Goal: Check status: Check status

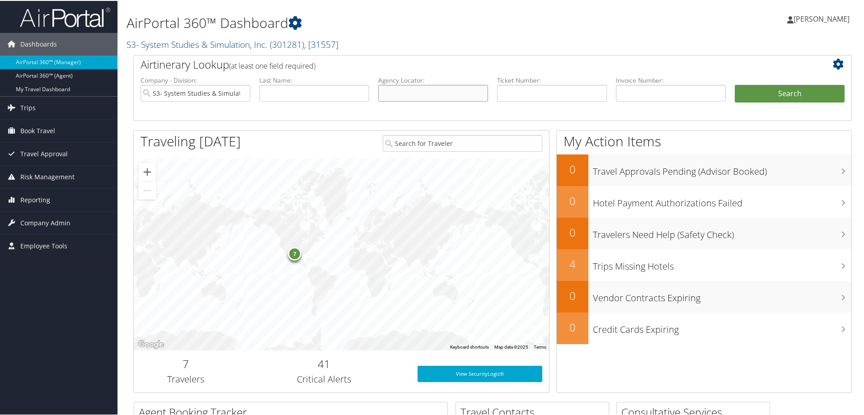
click at [420, 84] on input "text" at bounding box center [433, 92] width 110 height 17
paste input "DQ8YP2"
type input "DQ8YP2"
click at [241, 91] on input "S3- System Studies & Simulation, Inc." at bounding box center [195, 92] width 110 height 17
click at [781, 96] on button "Search" at bounding box center [789, 93] width 110 height 18
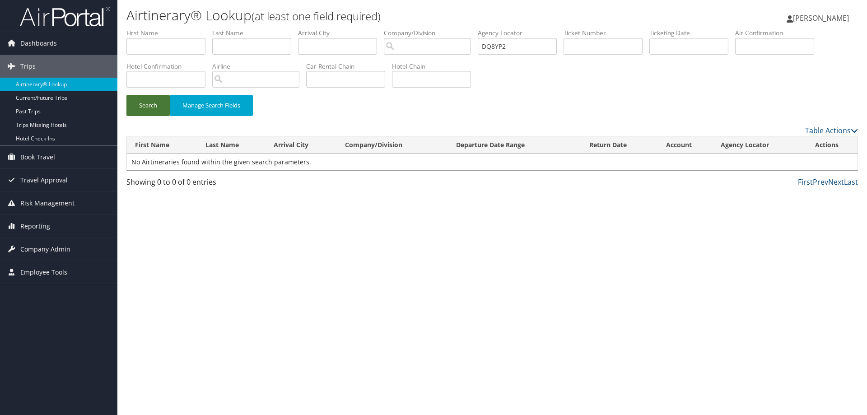
click at [141, 103] on button "Search" at bounding box center [147, 105] width 43 height 21
